Goal: Task Accomplishment & Management: Manage account settings

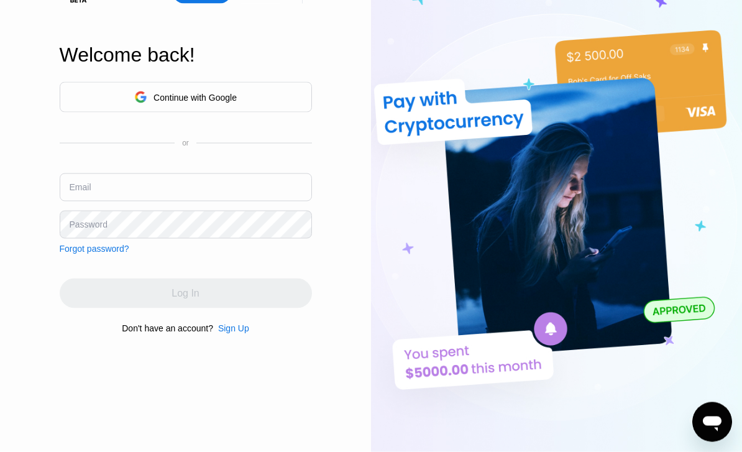
click at [284, 199] on input "text" at bounding box center [186, 187] width 252 height 28
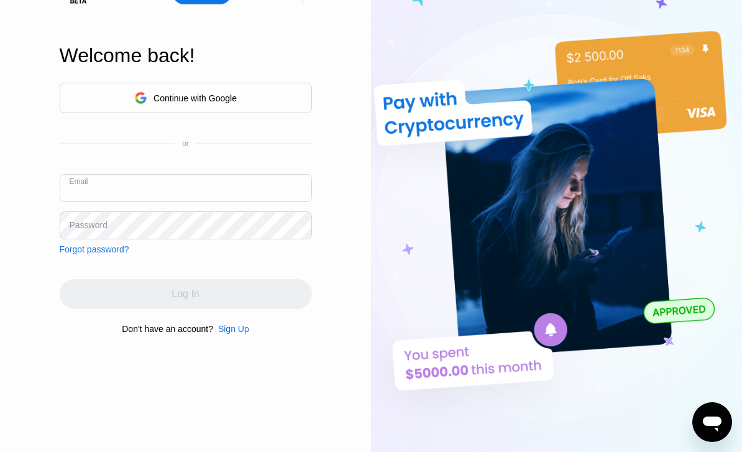
type input "A"
type input "Annc33221@gmail.com"
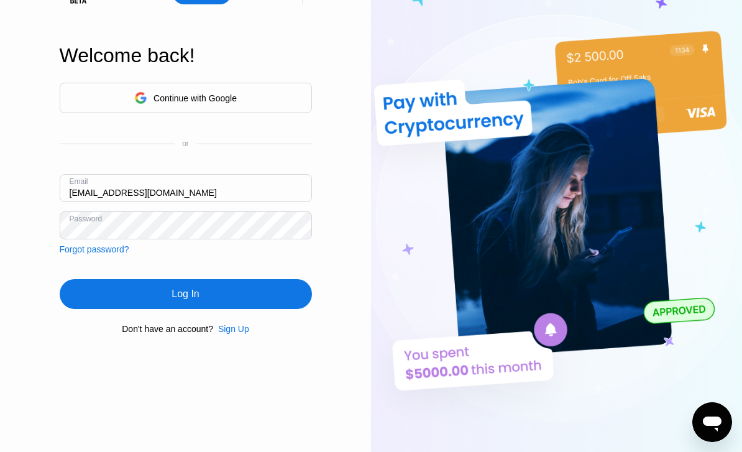
click at [219, 334] on div "Continue with Google or Email Annc33221@gmail.com Password Forgot password? Log…" at bounding box center [186, 208] width 252 height 252
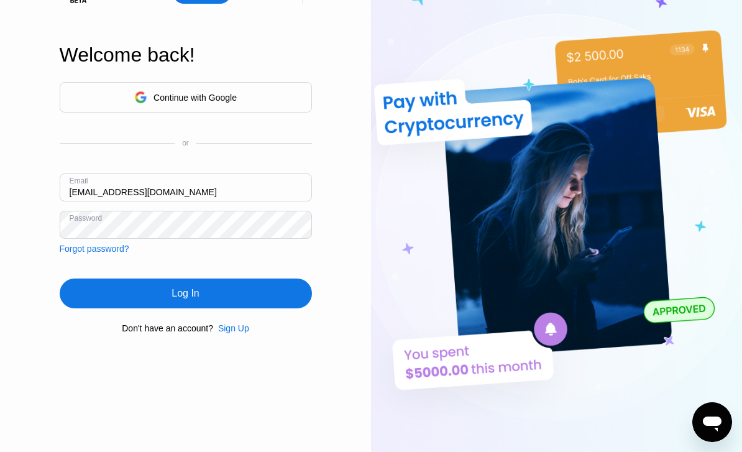
click at [219, 308] on div "Log In" at bounding box center [186, 293] width 252 height 30
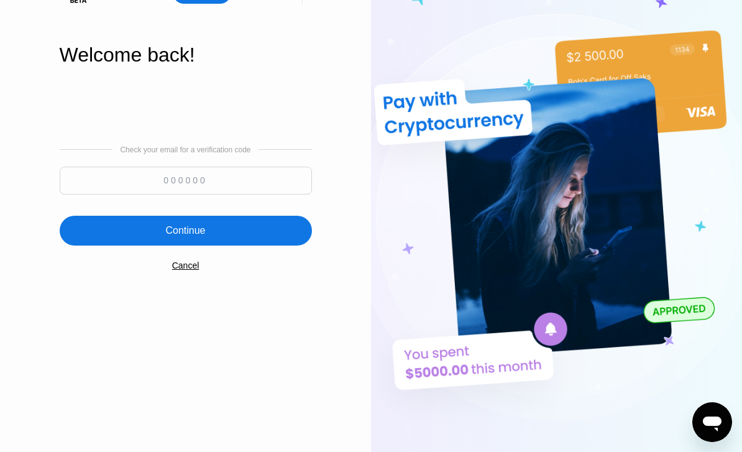
click at [227, 194] on input at bounding box center [186, 181] width 252 height 28
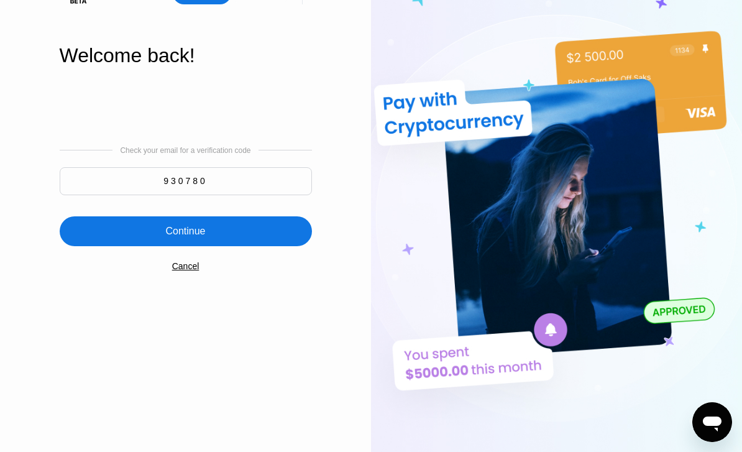
type input "930780"
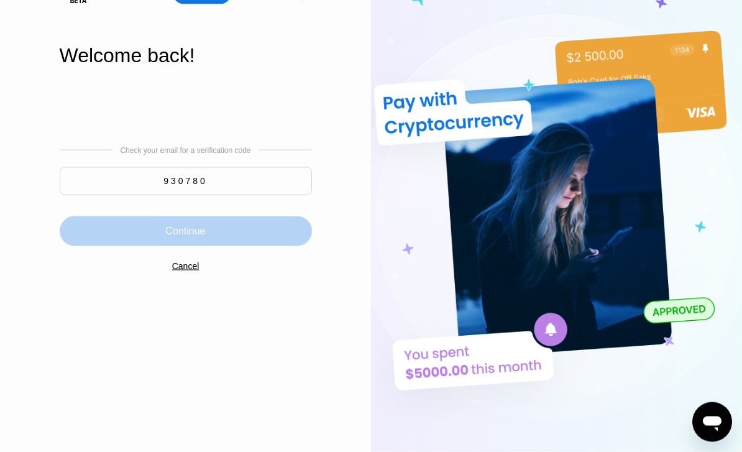
scroll to position [41, 0]
click at [170, 237] on div "Continue" at bounding box center [185, 230] width 40 height 12
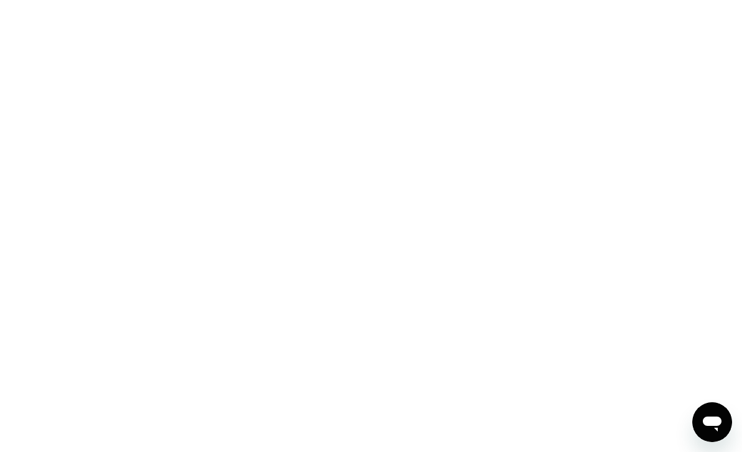
scroll to position [0, 0]
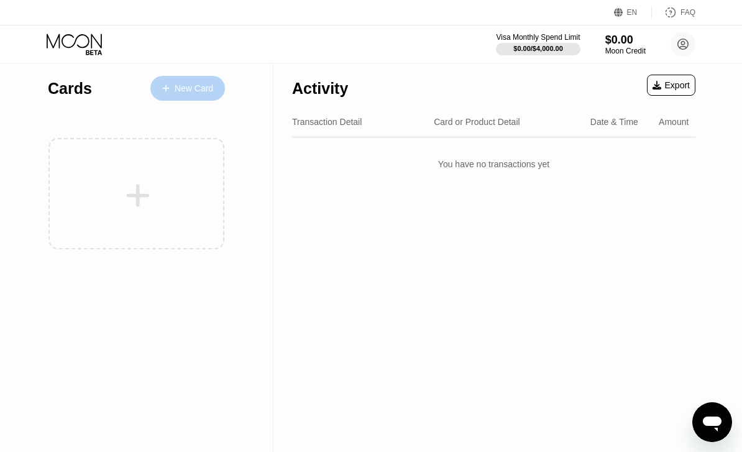
click at [206, 91] on div "New Card" at bounding box center [194, 88] width 39 height 11
